Goal: Task Accomplishment & Management: Complete application form

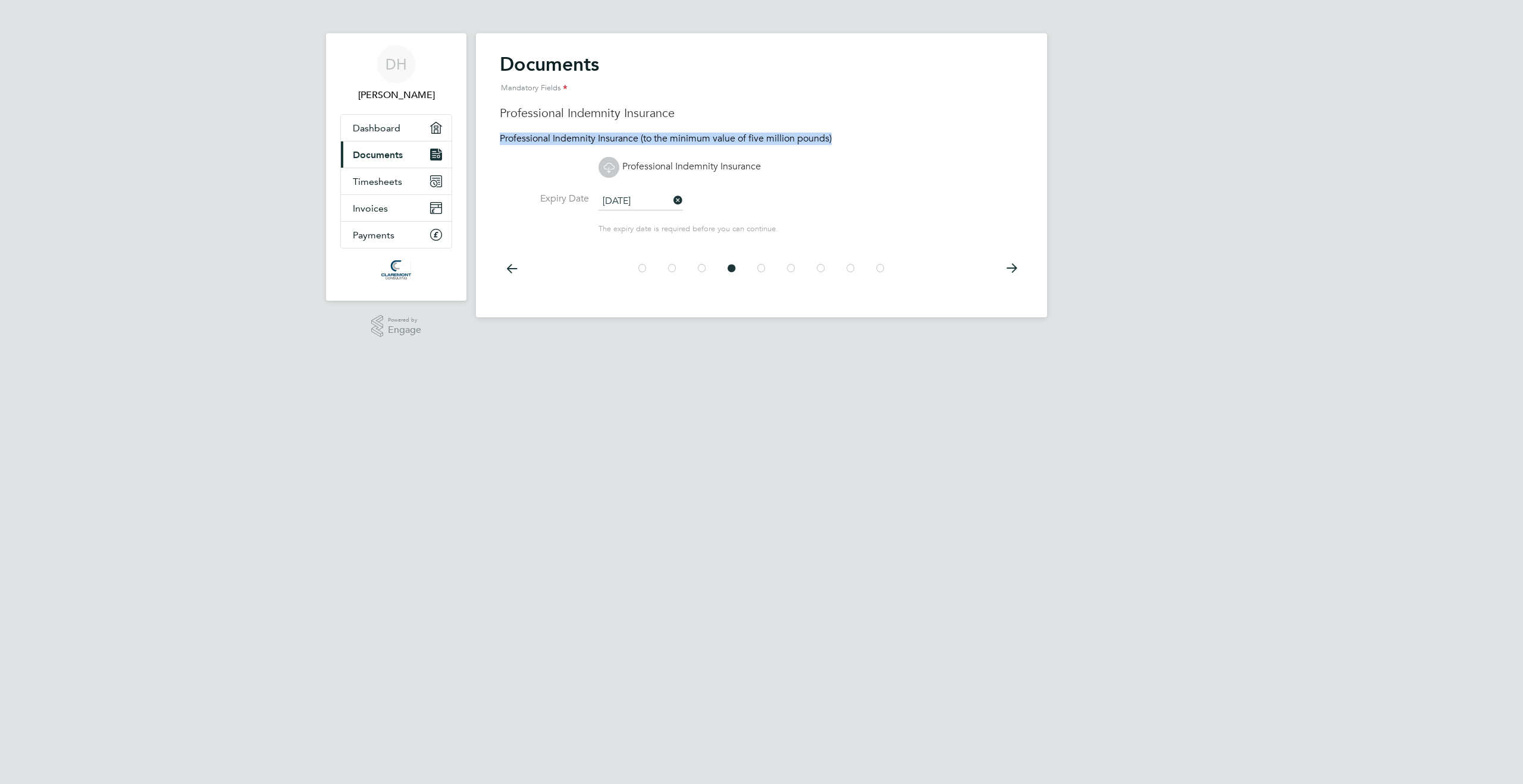
drag, startPoint x: 500, startPoint y: 136, endPoint x: 837, endPoint y: 139, distance: 337.0
click at [837, 139] on p "Professional Indemnity Insurance (to the minimum value of five million pounds)" at bounding box center [762, 139] width 524 height 13
click at [700, 269] on icon at bounding box center [702, 269] width 12 height 27
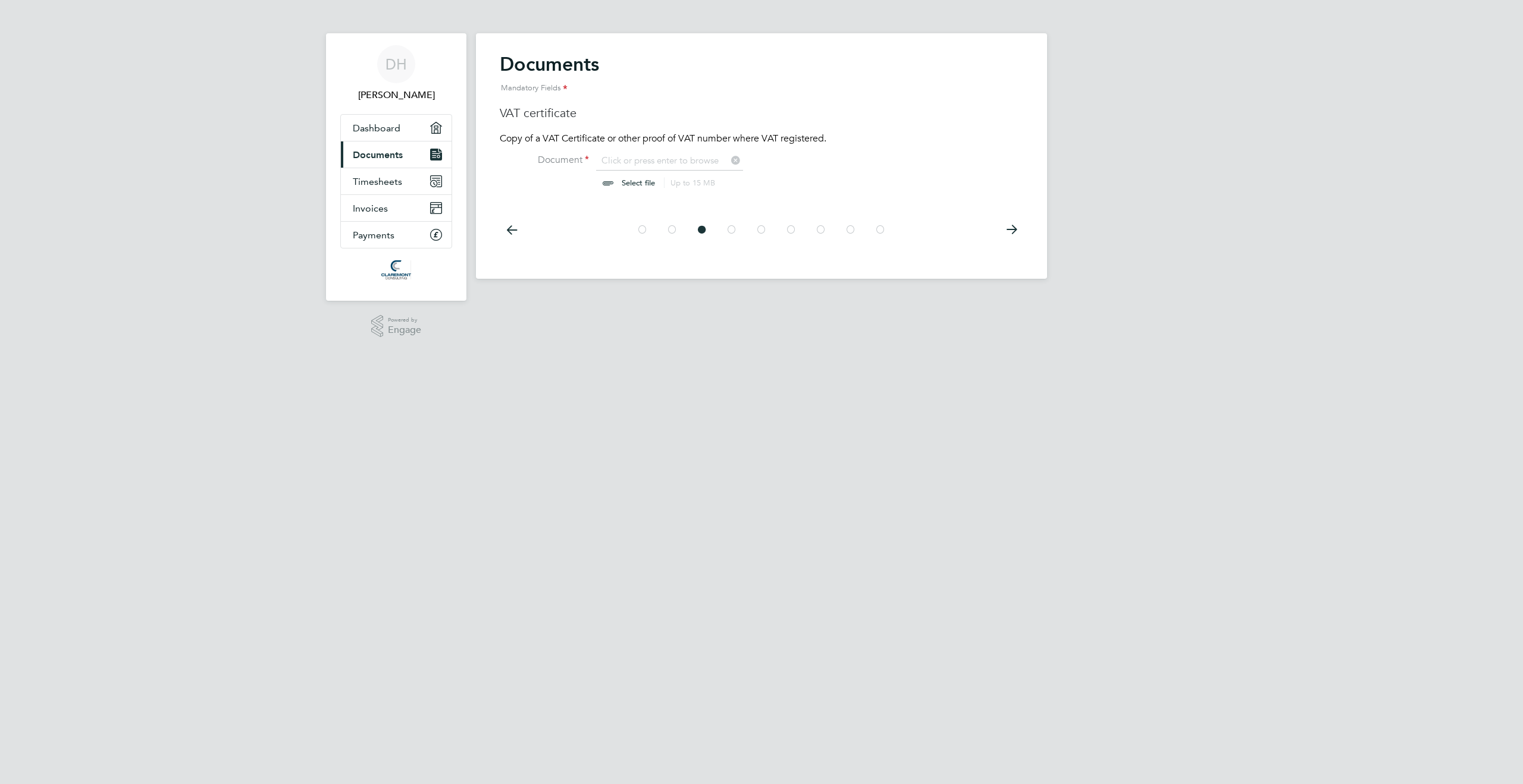
click at [677, 232] on icon at bounding box center [672, 230] width 12 height 27
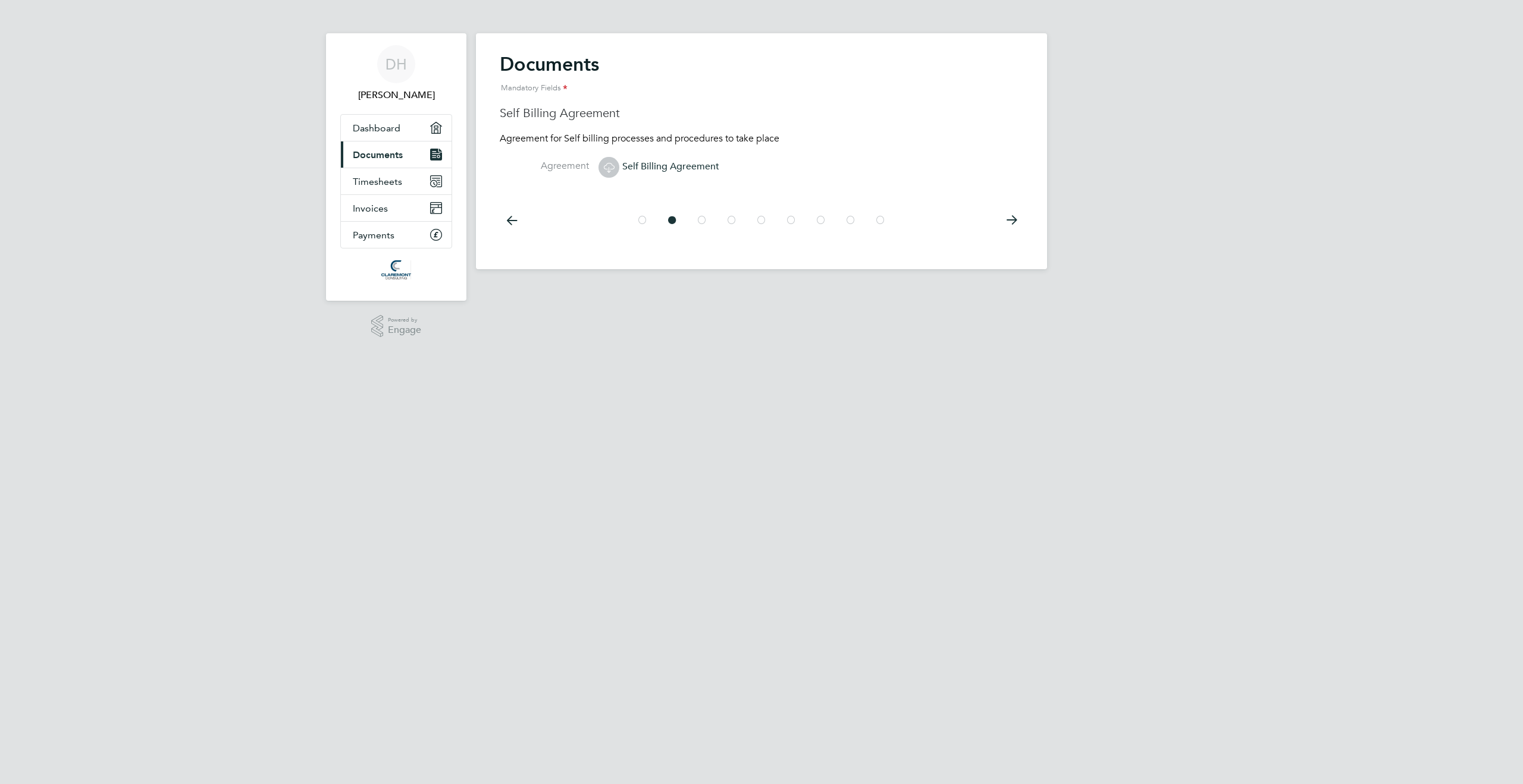
click at [641, 221] on icon at bounding box center [642, 220] width 12 height 27
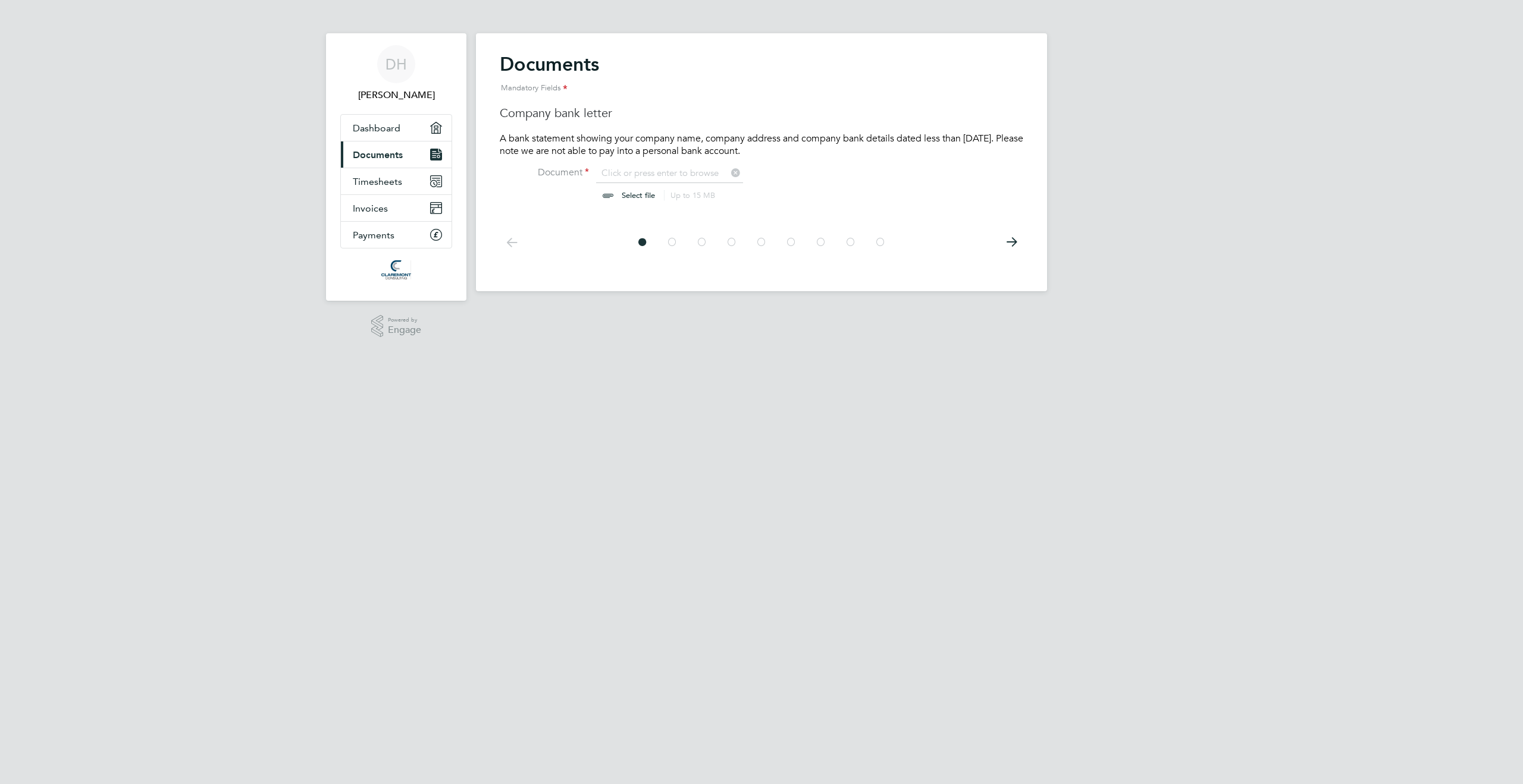
click at [673, 241] on icon at bounding box center [672, 243] width 12 height 27
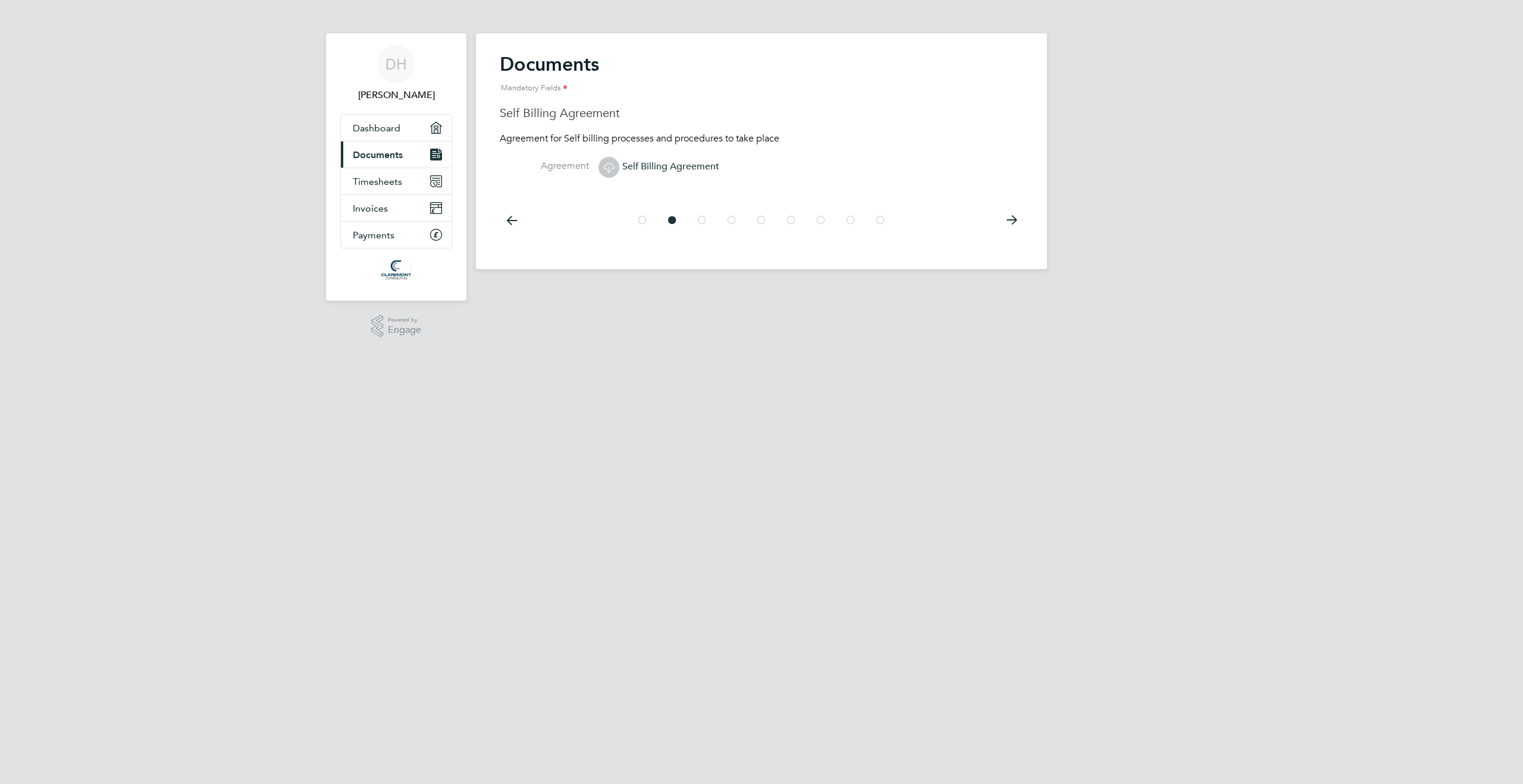
click at [700, 226] on icon at bounding box center [702, 220] width 12 height 27
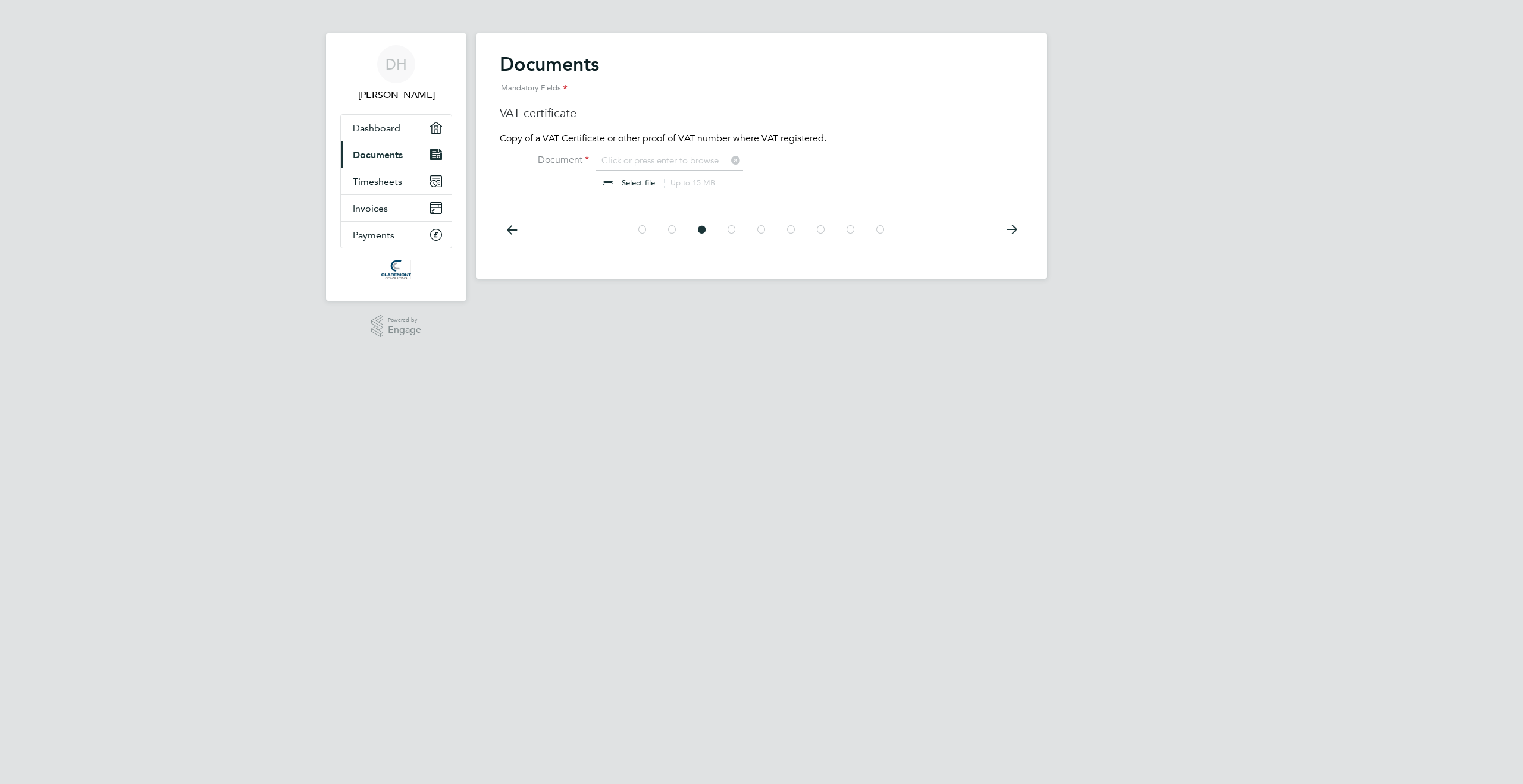
click at [733, 232] on icon at bounding box center [731, 230] width 12 height 27
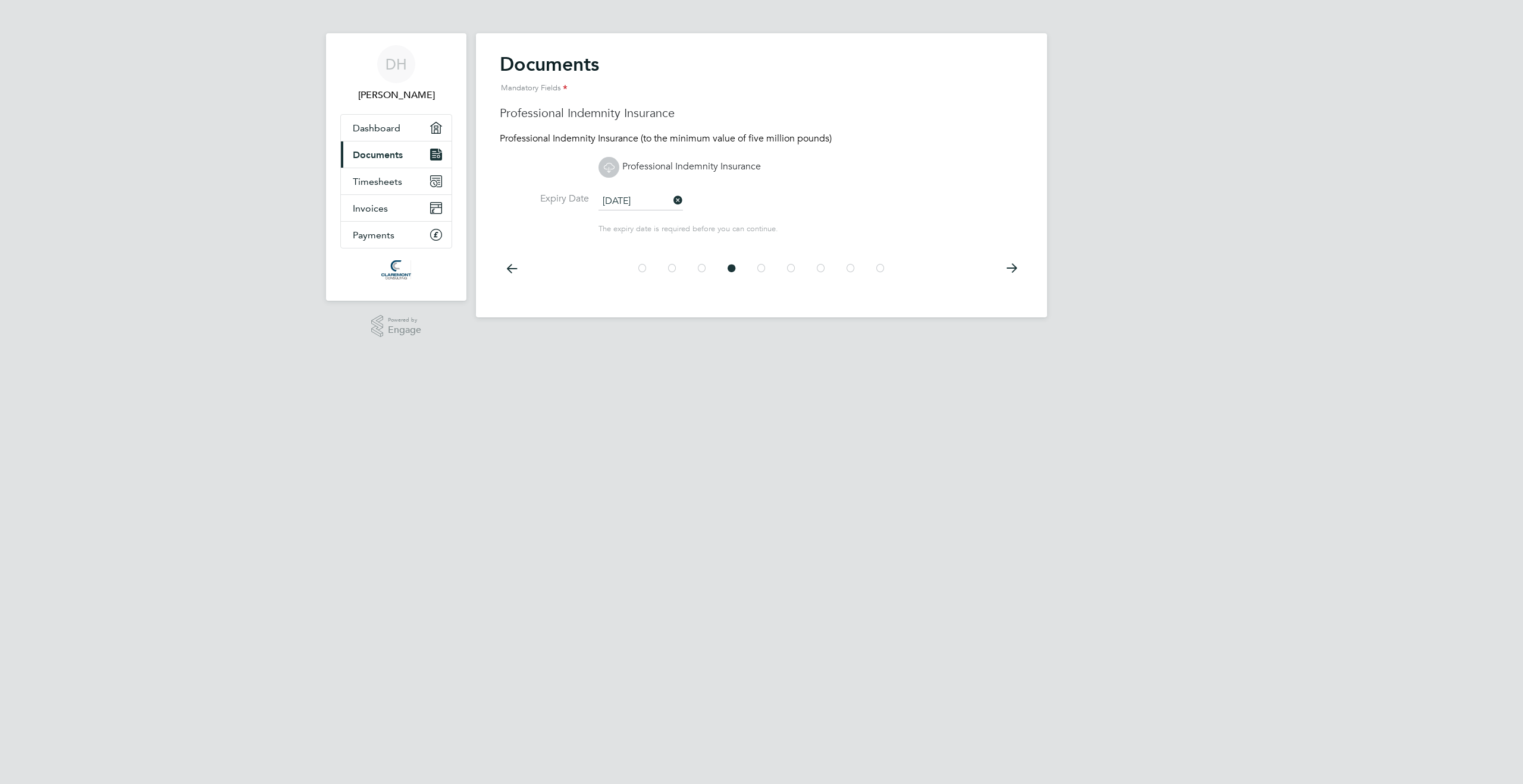
click at [759, 270] on icon at bounding box center [762, 269] width 12 height 27
click at [803, 272] on div at bounding box center [761, 269] width 268 height 27
click at [815, 267] on div at bounding box center [761, 269] width 268 height 27
click at [822, 268] on icon at bounding box center [821, 269] width 12 height 27
click at [848, 268] on icon at bounding box center [850, 269] width 12 height 27
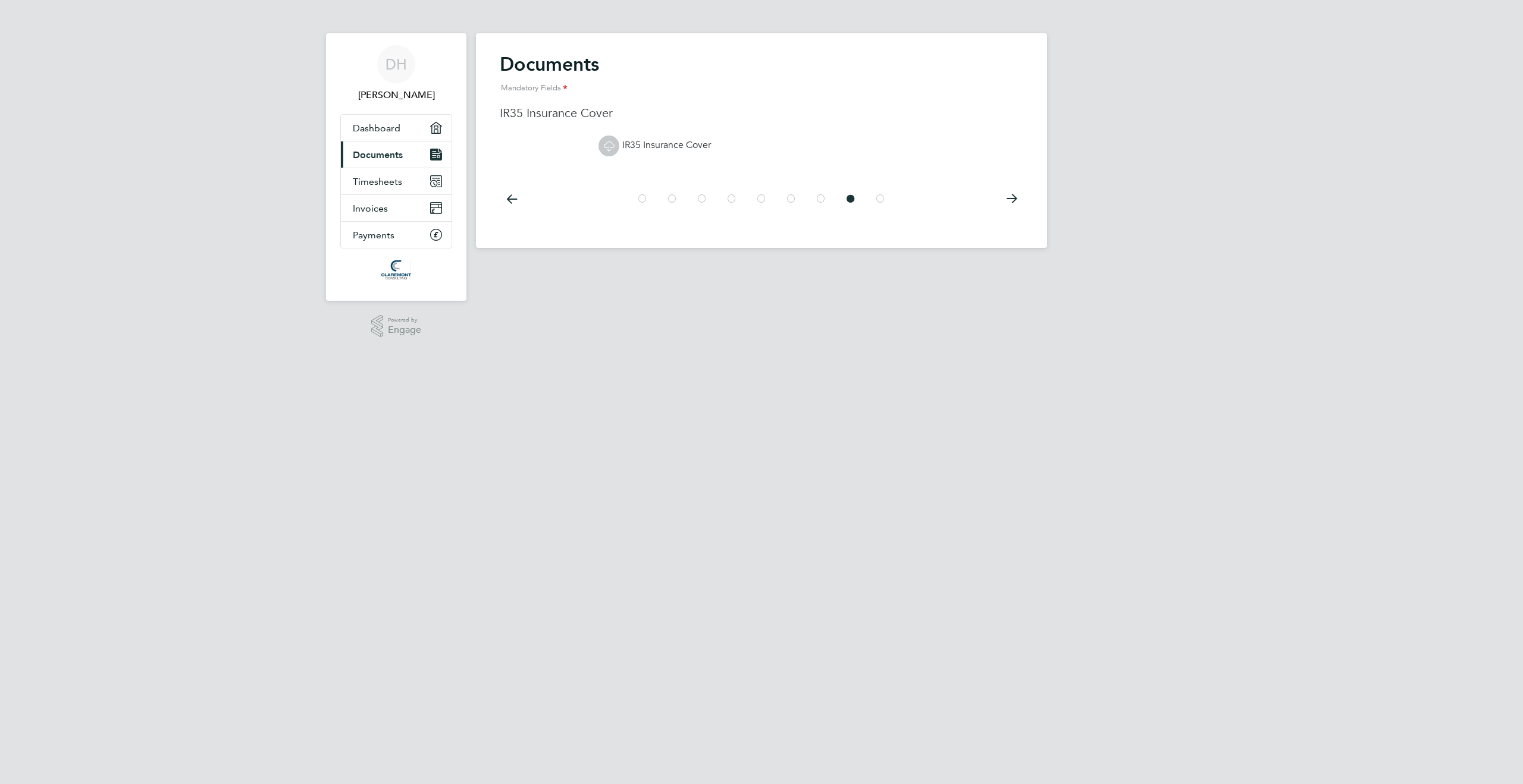
click at [880, 203] on icon at bounding box center [880, 199] width 12 height 27
